Goal: Task Accomplishment & Management: Manage account settings

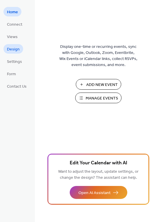
click at [16, 47] on span "Design" at bounding box center [13, 49] width 13 height 6
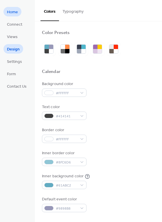
click at [16, 14] on span "Home" at bounding box center [12, 12] width 11 height 6
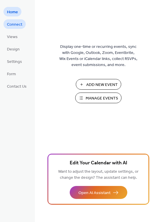
click at [19, 22] on span "Connect" at bounding box center [14, 25] width 15 height 6
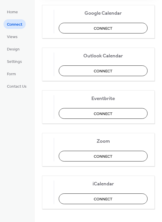
scroll to position [93, 0]
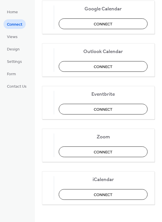
click at [17, 43] on ul "Home Connect Views Design Settings Form Contact Us" at bounding box center [16, 49] width 27 height 84
click at [14, 70] on link "Form" at bounding box center [11, 74] width 16 height 10
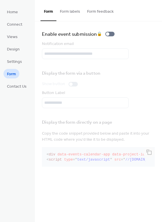
click at [74, 9] on button "Form labels" at bounding box center [69, 10] width 27 height 20
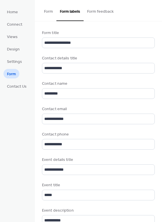
click at [99, 12] on button "Form feedback" at bounding box center [99, 10] width 33 height 20
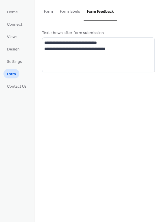
click at [50, 13] on button "Form" at bounding box center [48, 10] width 16 height 20
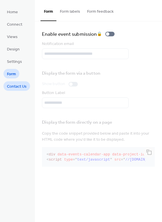
click at [20, 85] on span "Contact Us" at bounding box center [17, 87] width 20 height 6
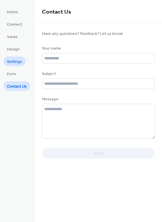
click at [18, 61] on span "Settings" at bounding box center [14, 62] width 15 height 6
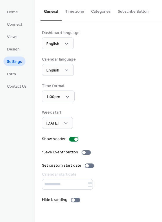
click at [126, 11] on button "Subscribe Button" at bounding box center [133, 10] width 38 height 20
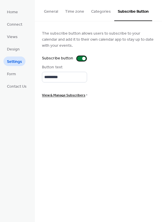
click at [80, 61] on label "Subscribe button" at bounding box center [65, 58] width 46 height 6
